Goal: Download file/media

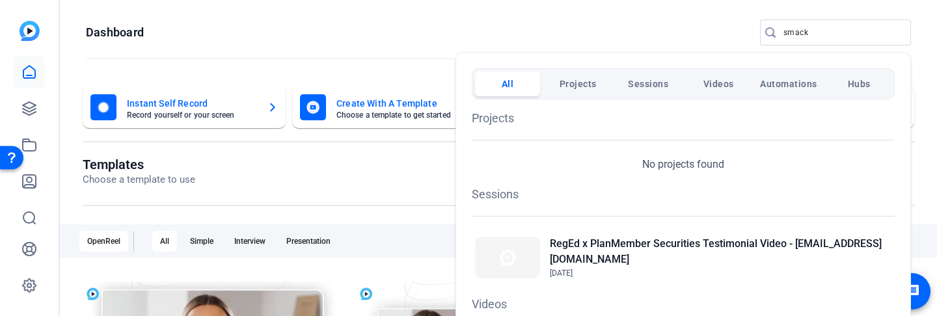
scroll to position [18, 0]
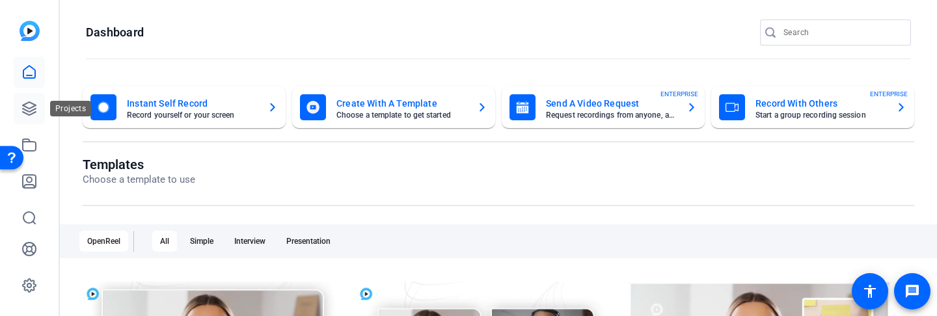
click at [23, 96] on link at bounding box center [29, 108] width 31 height 31
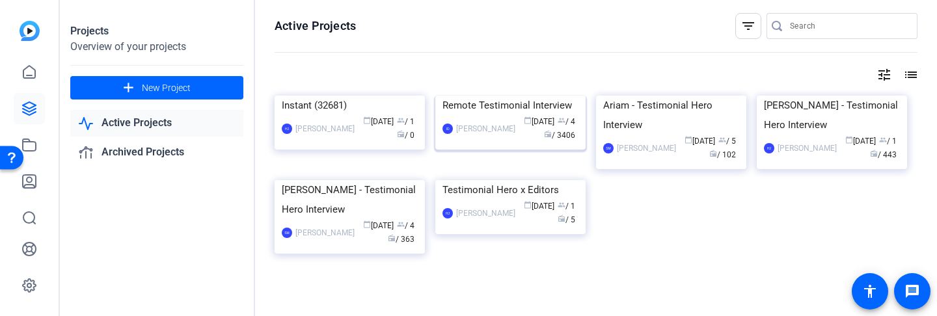
click at [494, 96] on img at bounding box center [510, 96] width 150 height 0
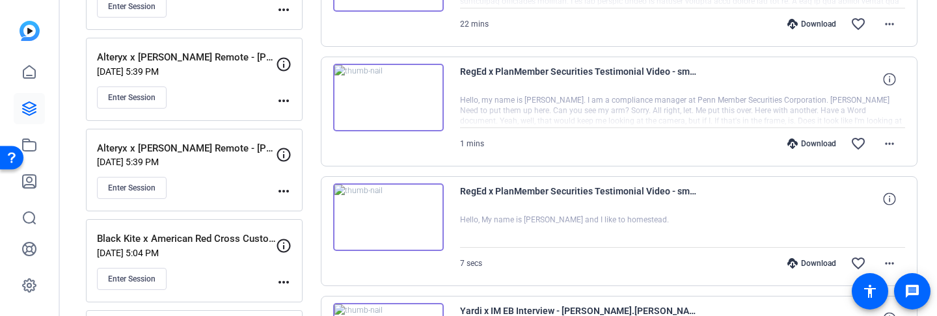
scroll to position [1070, 0]
click at [894, 24] on mat-icon "more_horiz" at bounding box center [890, 23] width 16 height 16
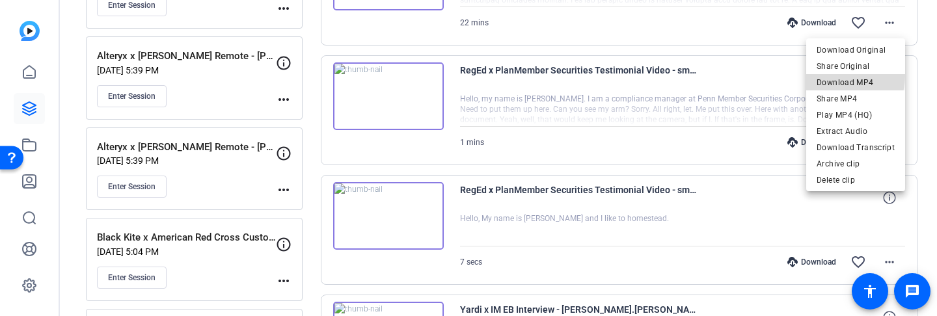
click at [836, 76] on span "Download MP4" at bounding box center [856, 83] width 78 height 16
